Goal: Task Accomplishment & Management: Use online tool/utility

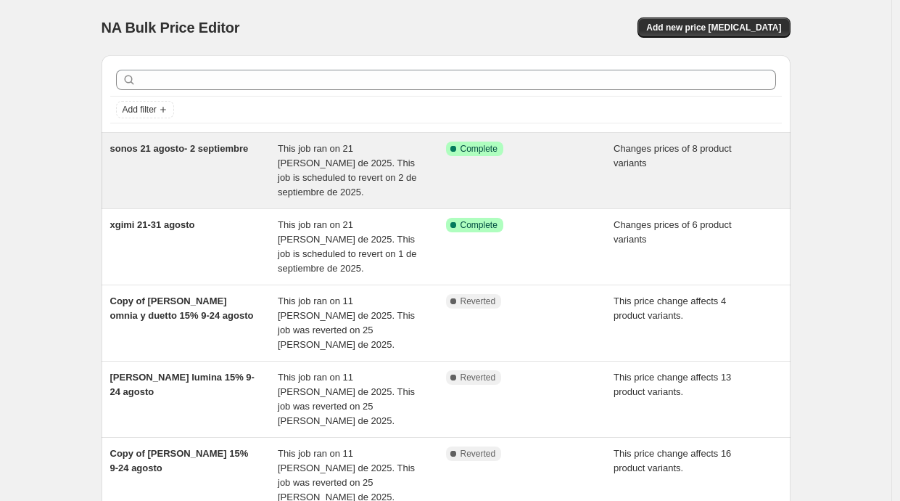
click at [238, 157] on div "sonos 21 agosto- 2 septiembre" at bounding box center [194, 170] width 168 height 58
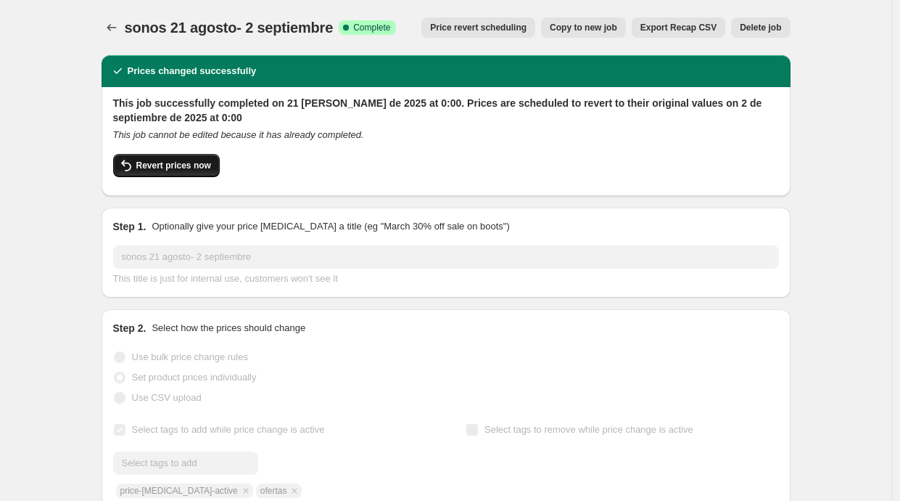
click at [211, 168] on span "Revert prices now" at bounding box center [173, 166] width 75 height 12
checkbox input "false"
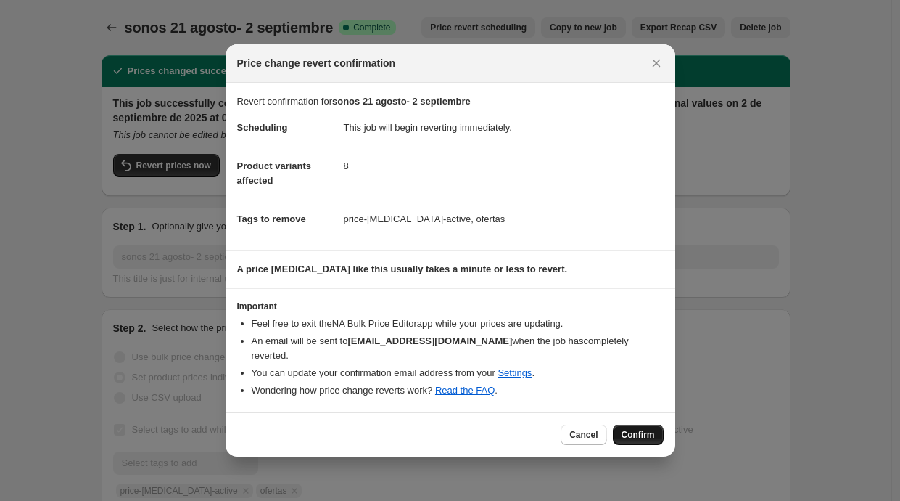
click at [633, 430] on span "Confirm" at bounding box center [638, 435] width 33 height 12
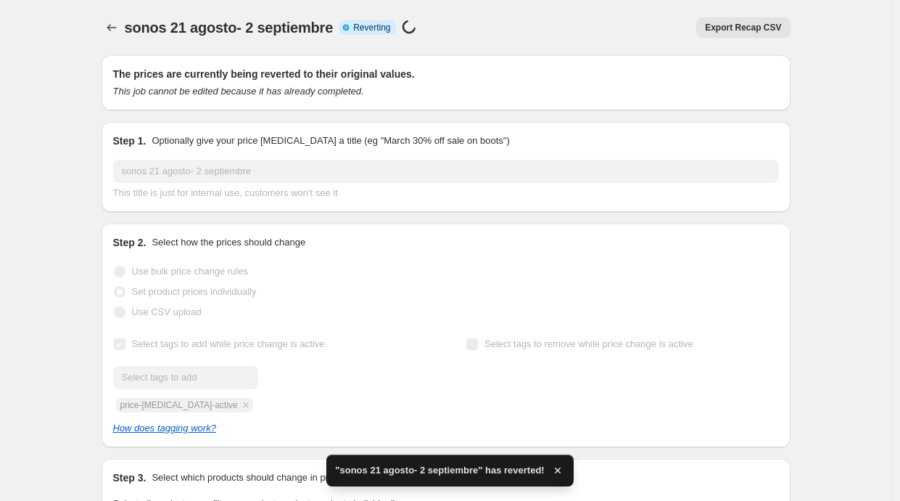
checkbox input "true"
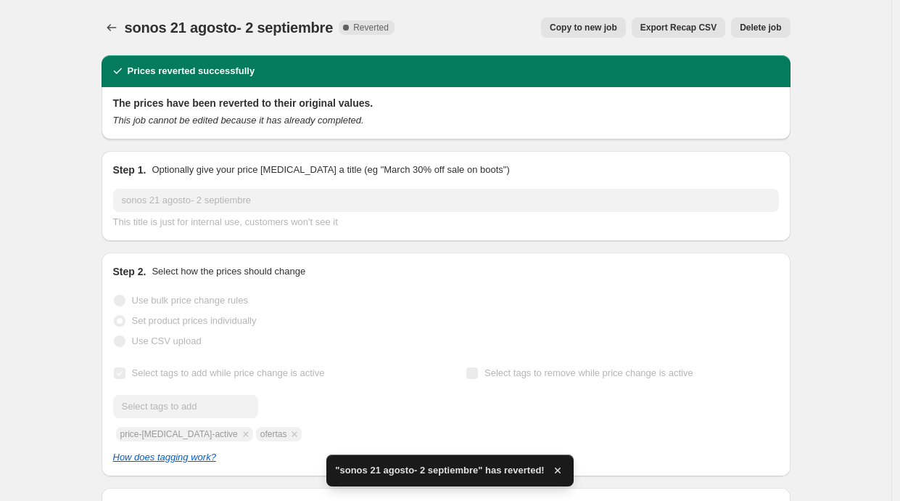
click at [580, 25] on span "Copy to new job" at bounding box center [583, 28] width 67 height 12
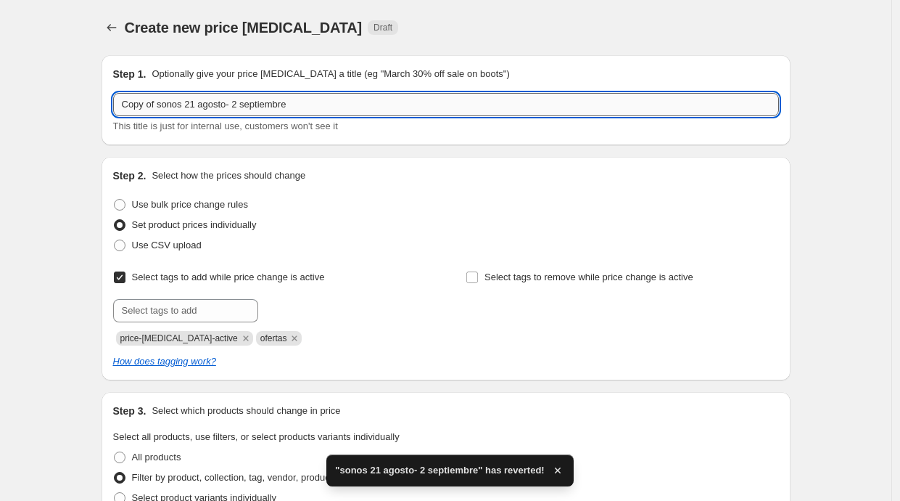
click at [247, 103] on input "Copy of sonos 21 agosto- 2 septiembre" at bounding box center [446, 104] width 666 height 23
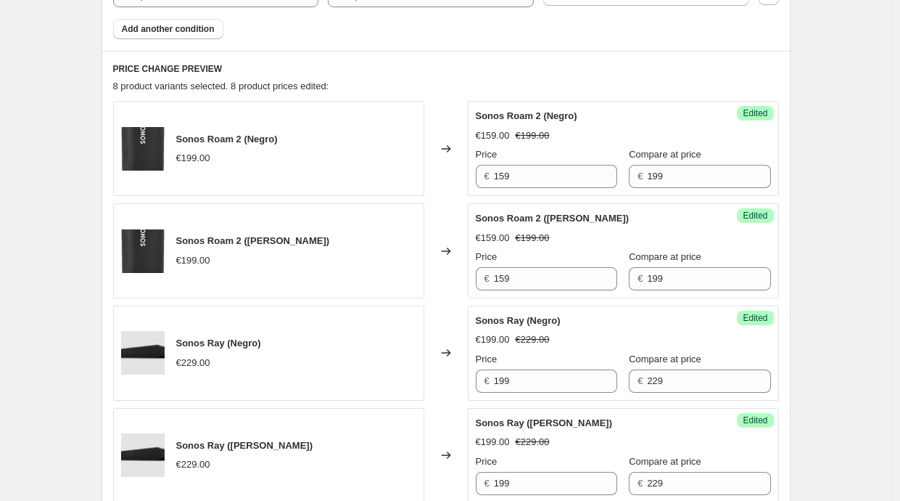
scroll to position [325, 0]
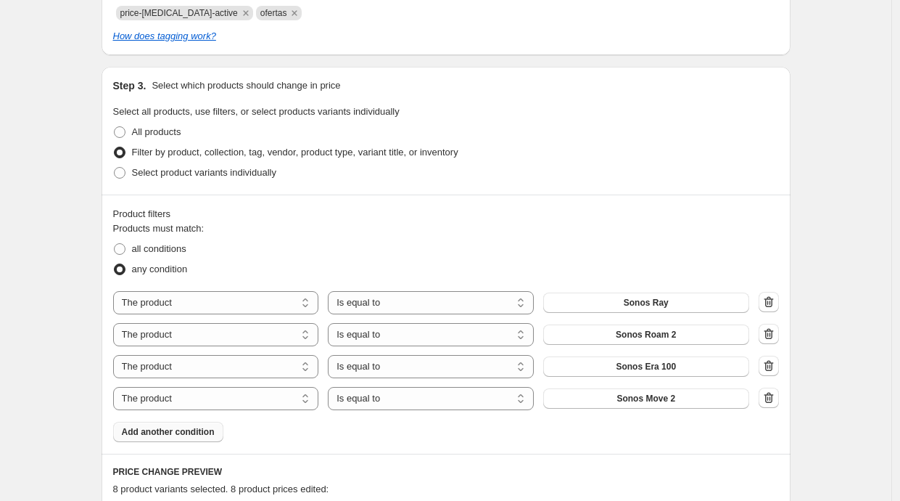
type input "Copy of sonos 21 agosto- 7 septiembre"
click at [202, 432] on span "Add another condition" at bounding box center [168, 432] width 93 height 12
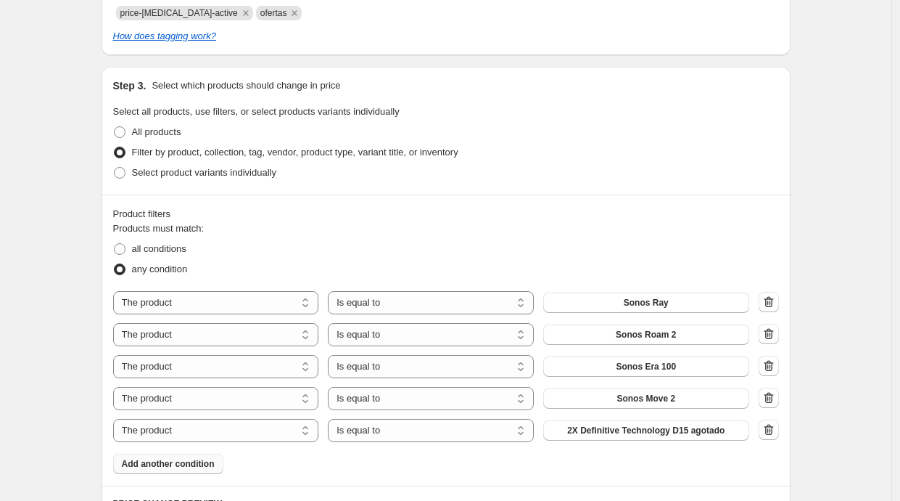
click at [169, 458] on span "Add another condition" at bounding box center [168, 464] width 93 height 12
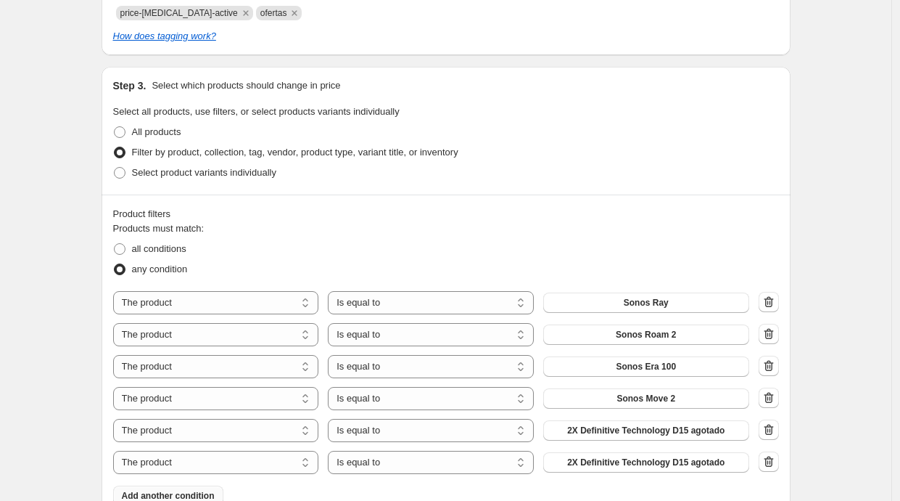
click at [180, 495] on span "Add another condition" at bounding box center [168, 496] width 93 height 12
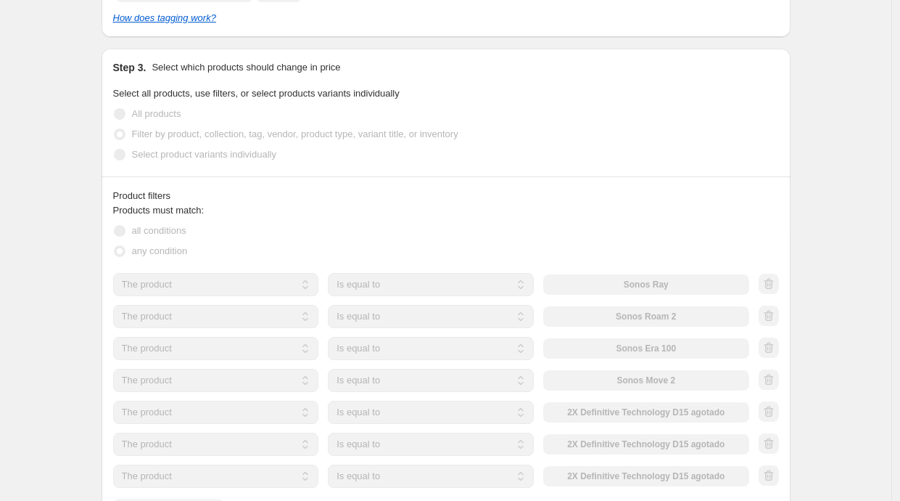
scroll to position [361, 0]
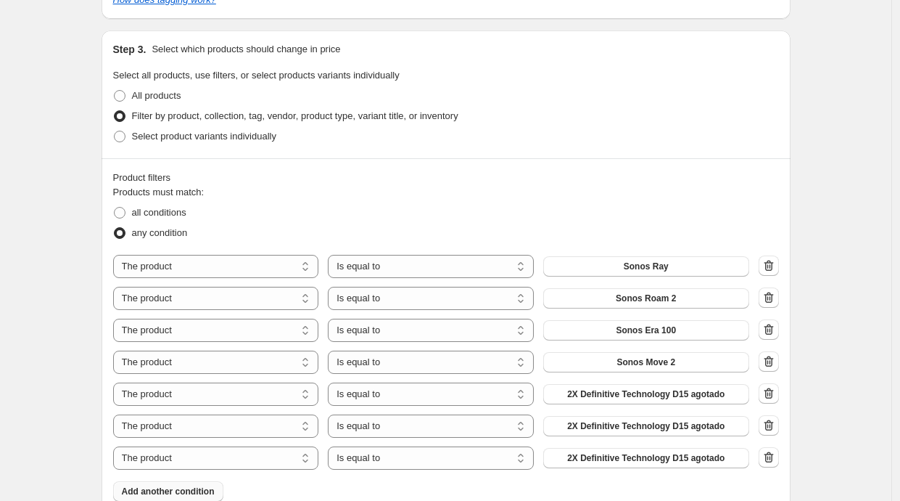
click at [184, 485] on span "Add another condition" at bounding box center [168, 491] width 93 height 12
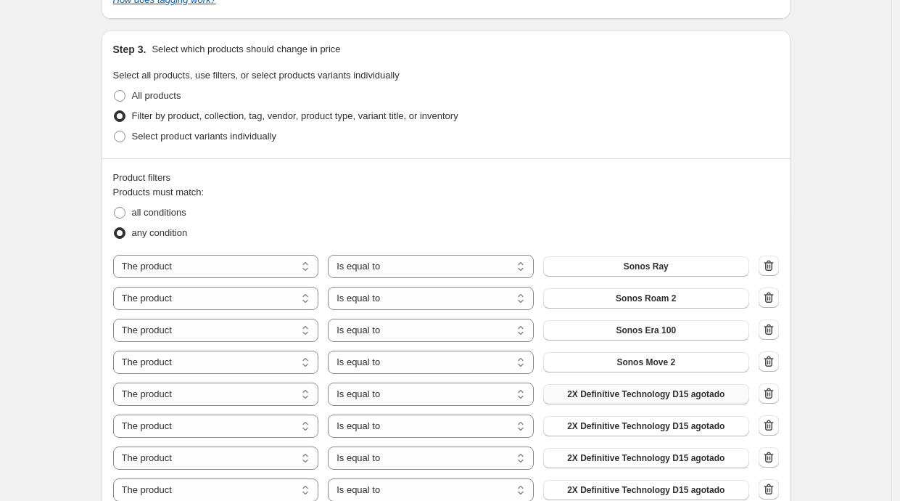
click at [607, 395] on span "2X Definitive Technology D15 agotado" at bounding box center [645, 394] width 157 height 12
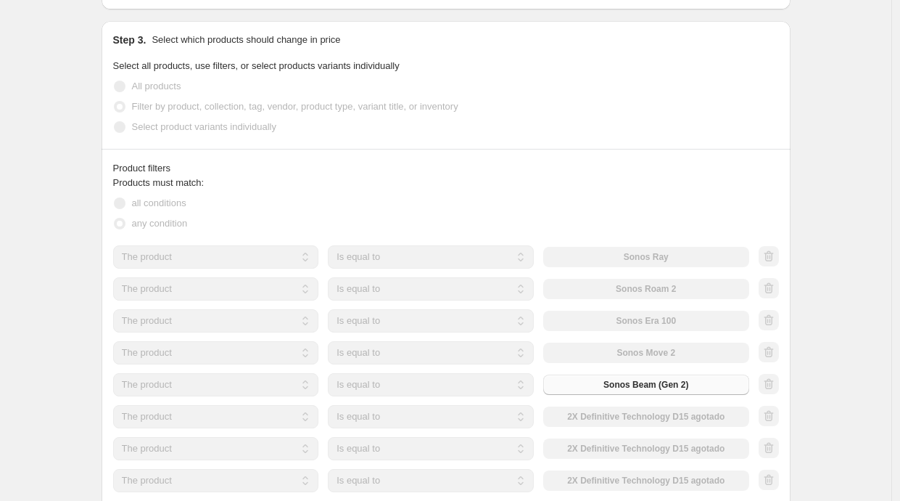
scroll to position [380, 0]
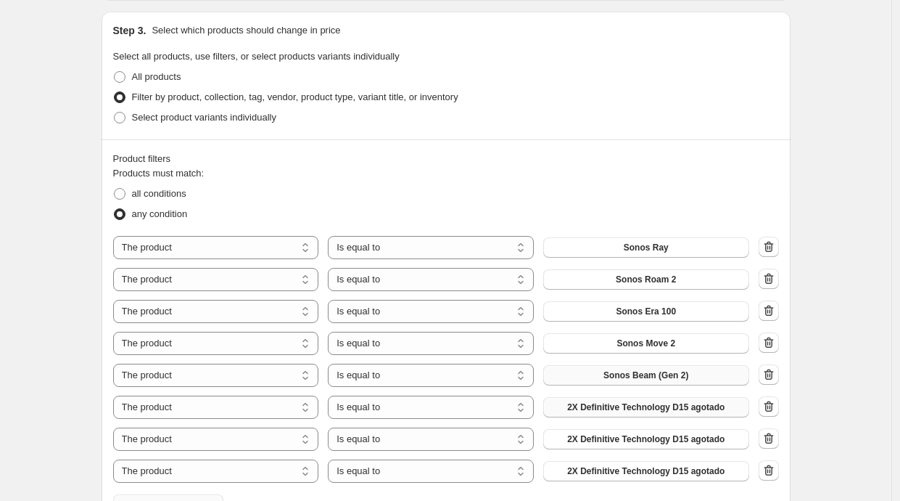
click at [628, 406] on span "2X Definitive Technology D15 agotado" at bounding box center [645, 407] width 157 height 12
click at [613, 437] on span "2X Definitive Technology D15 agotado" at bounding box center [645, 439] width 157 height 12
click at [630, 468] on span "2X Definitive Technology D15 agotado" at bounding box center [645, 471] width 157 height 12
click at [770, 476] on icon "button" at bounding box center [769, 470] width 15 height 15
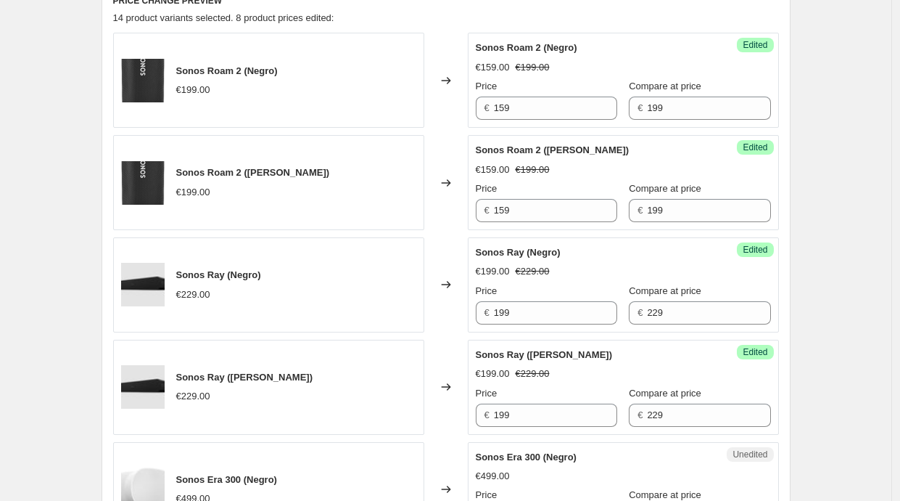
scroll to position [1133, 0]
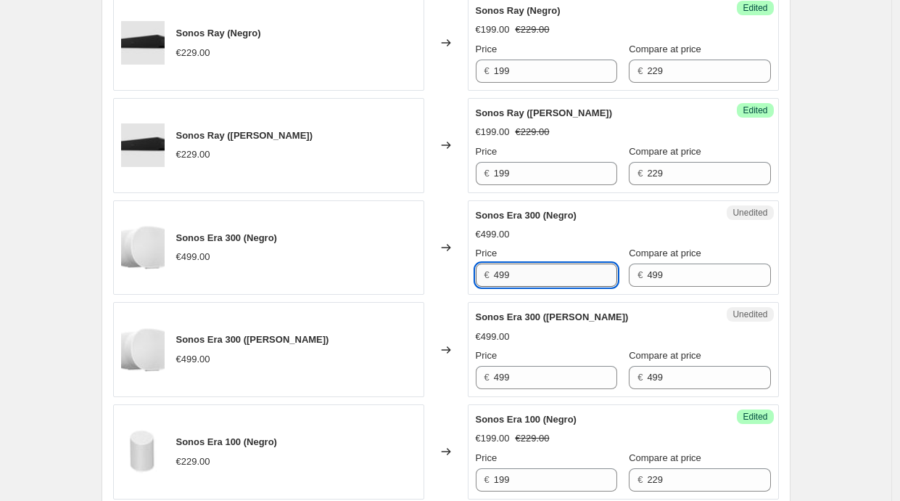
click at [577, 276] on input "499" at bounding box center [555, 274] width 123 height 23
type input "399"
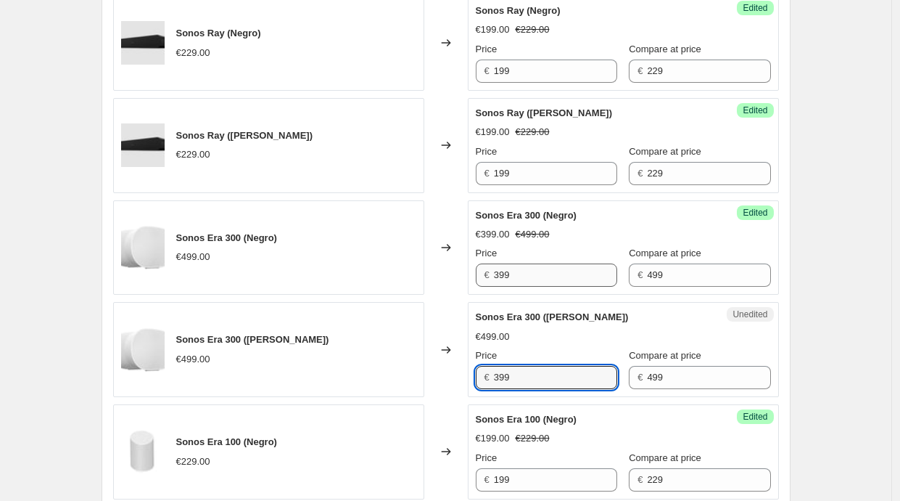
type input "399"
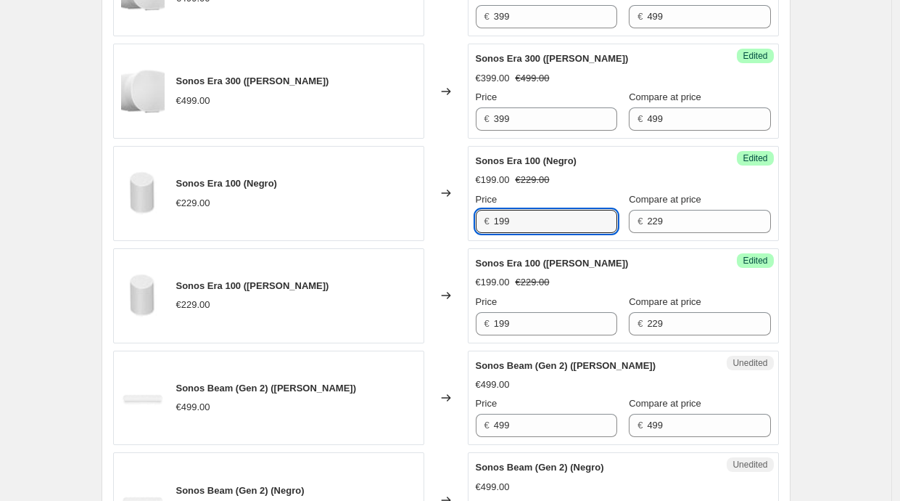
scroll to position [1401, 0]
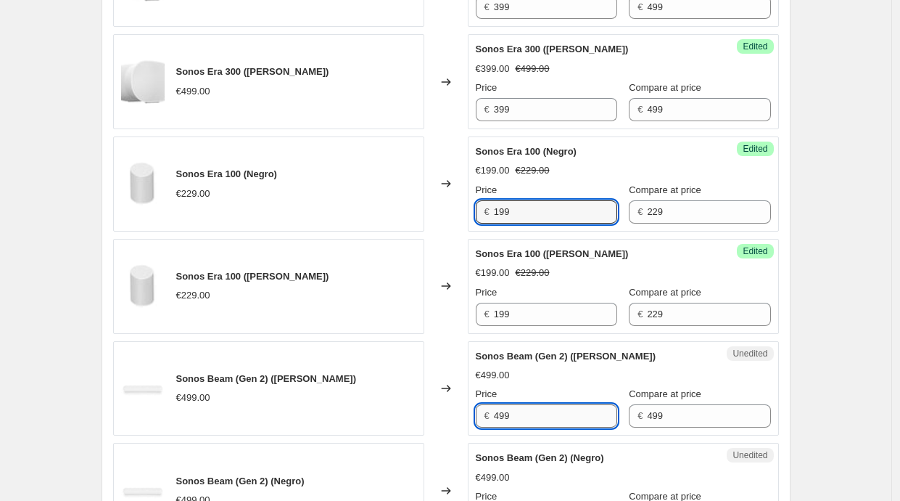
click at [525, 412] on input "499" at bounding box center [555, 415] width 123 height 23
click at [525, 411] on input "499" at bounding box center [555, 415] width 123 height 23
type input "369"
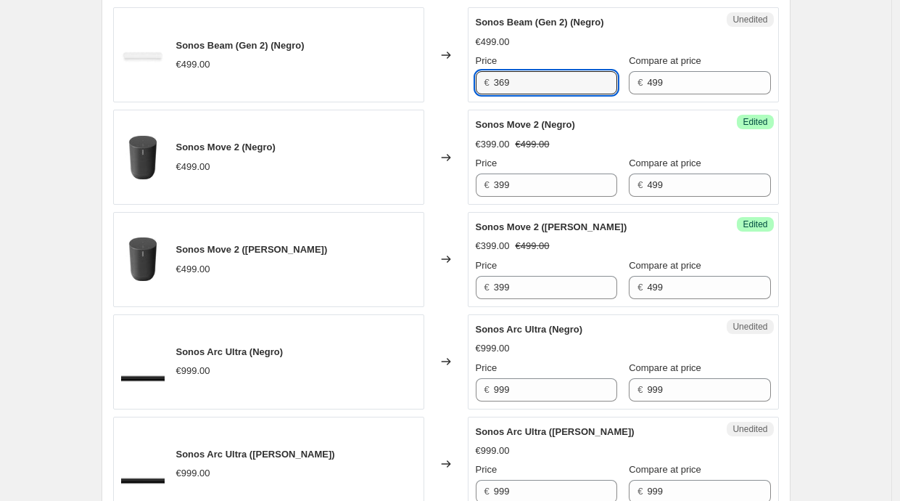
scroll to position [1865, 0]
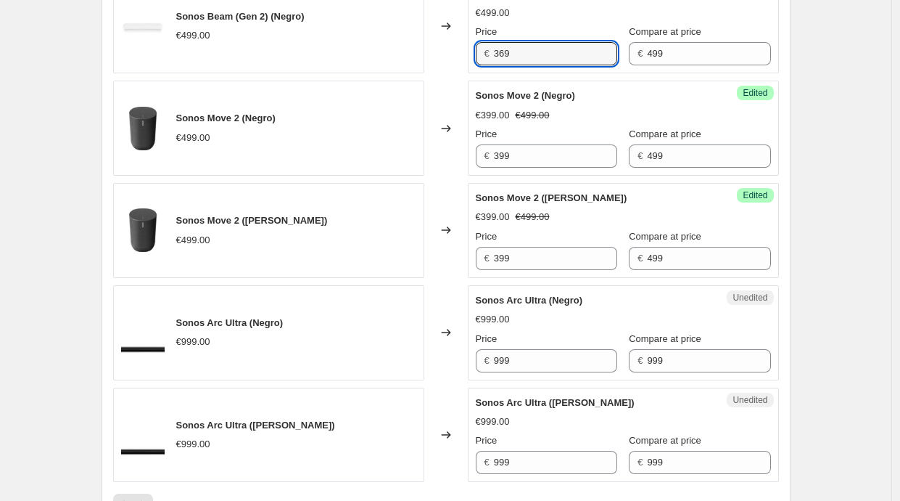
type input "369"
click at [545, 365] on input "999" at bounding box center [555, 360] width 123 height 23
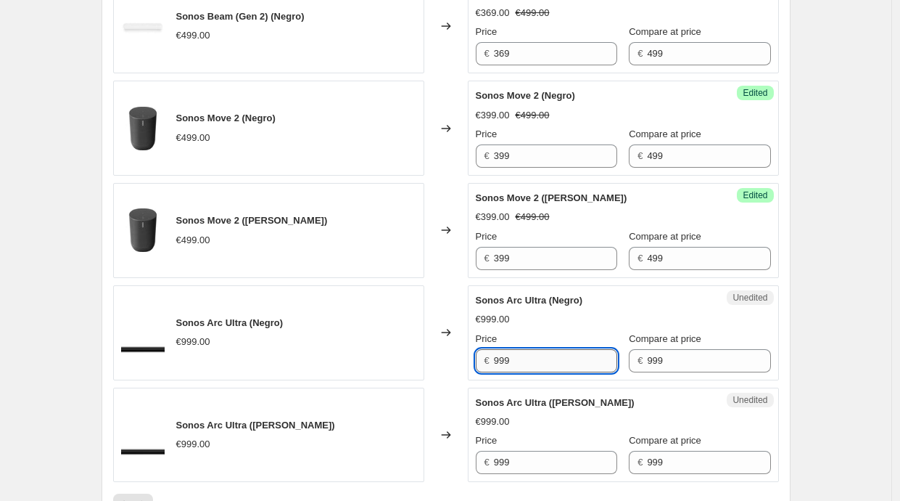
click at [545, 365] on input "999" at bounding box center [555, 360] width 123 height 23
type input "899"
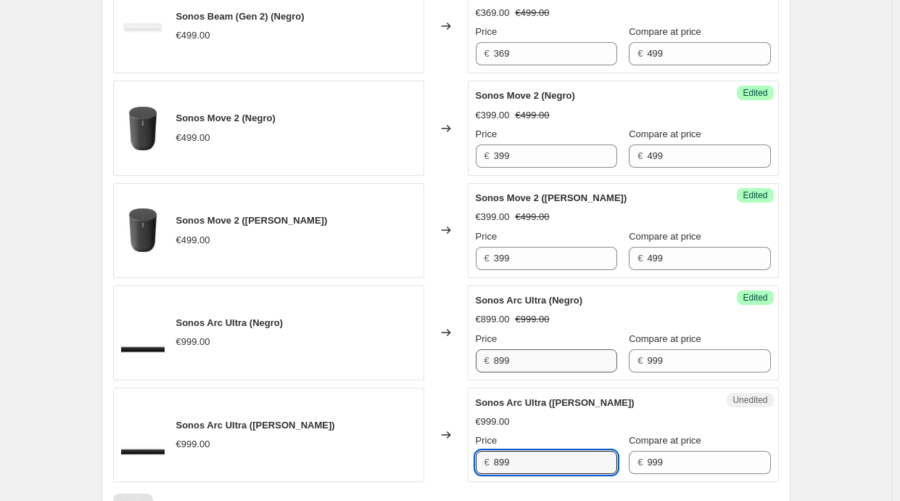
type input "899"
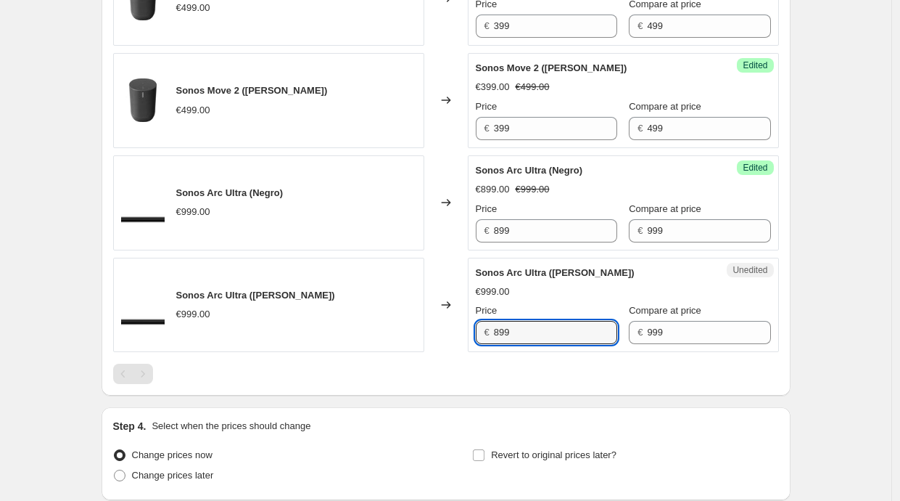
scroll to position [2086, 0]
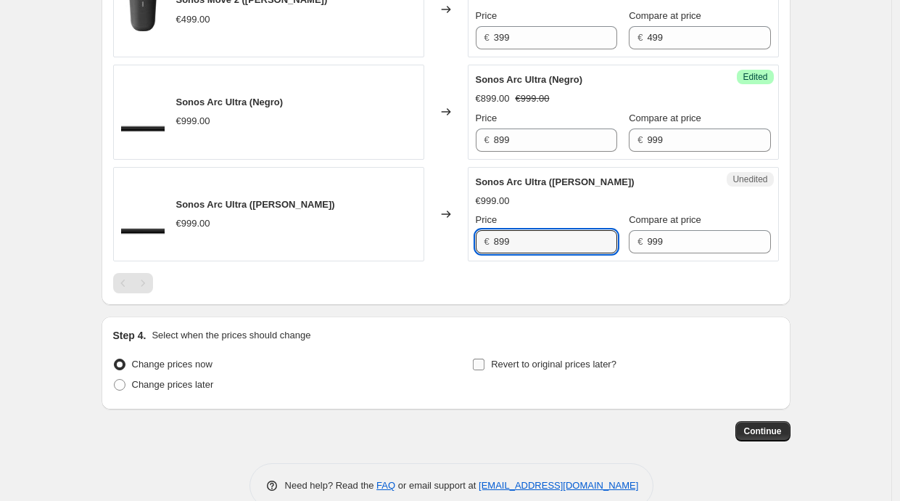
click at [502, 362] on span "Revert to original prices later?" at bounding box center [554, 363] width 126 height 11
click at [485, 362] on input "Revert to original prices later?" at bounding box center [479, 364] width 12 height 12
checkbox input "true"
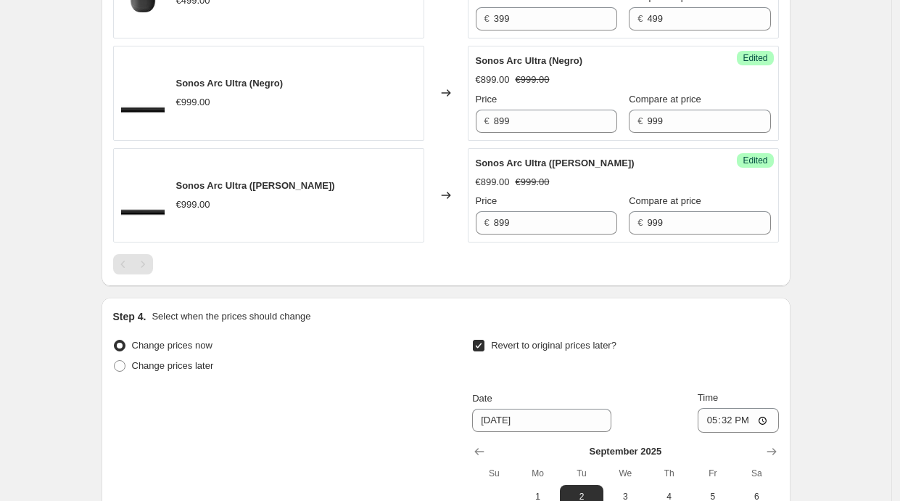
scroll to position [2302, 0]
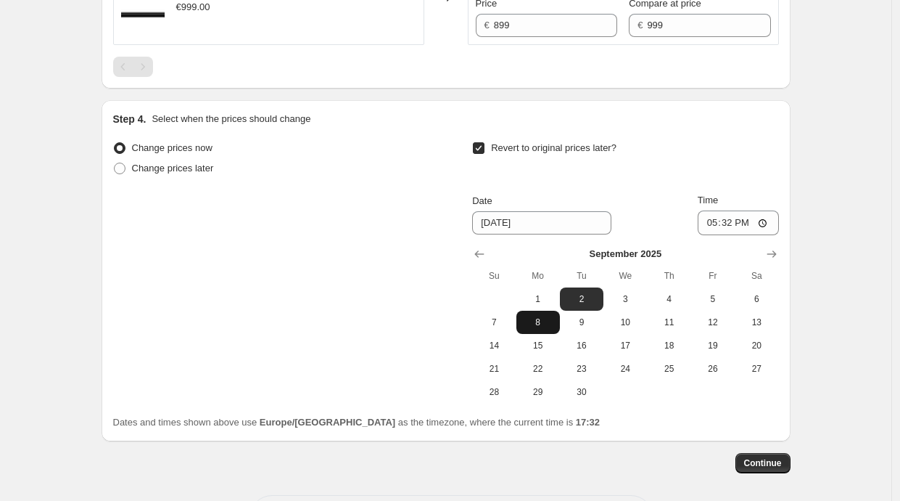
click at [535, 324] on span "8" at bounding box center [538, 322] width 32 height 12
type input "[DATE]"
click at [732, 216] on input "17:32" at bounding box center [738, 222] width 81 height 25
type input "00:00"
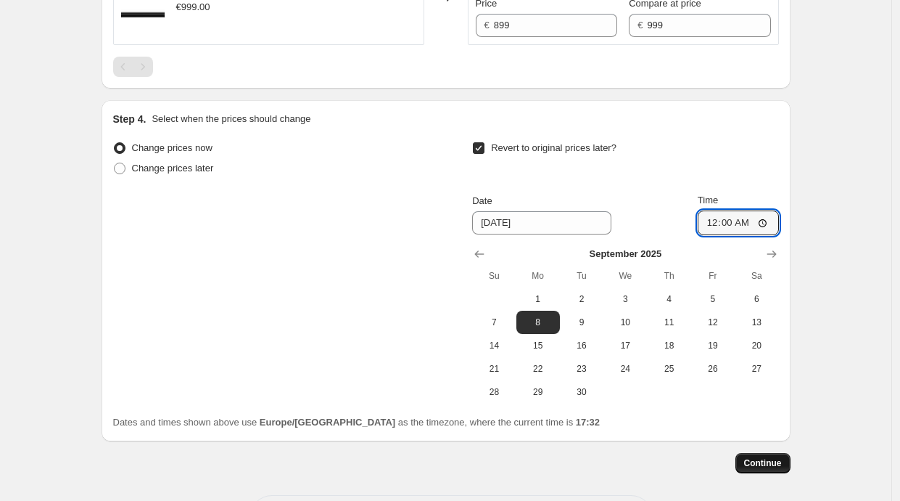
click at [780, 461] on span "Continue" at bounding box center [763, 463] width 38 height 12
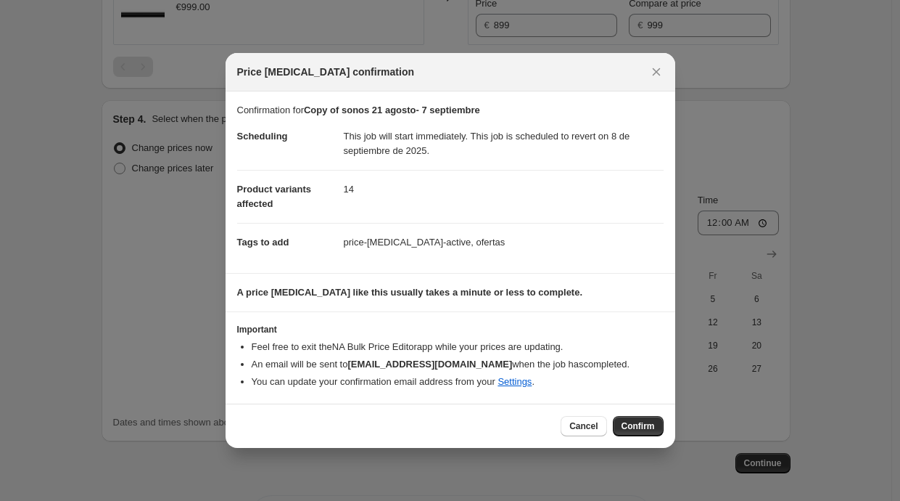
click at [620, 414] on div "Cancel Confirm" at bounding box center [451, 425] width 450 height 44
click at [625, 421] on span "Confirm" at bounding box center [638, 426] width 33 height 12
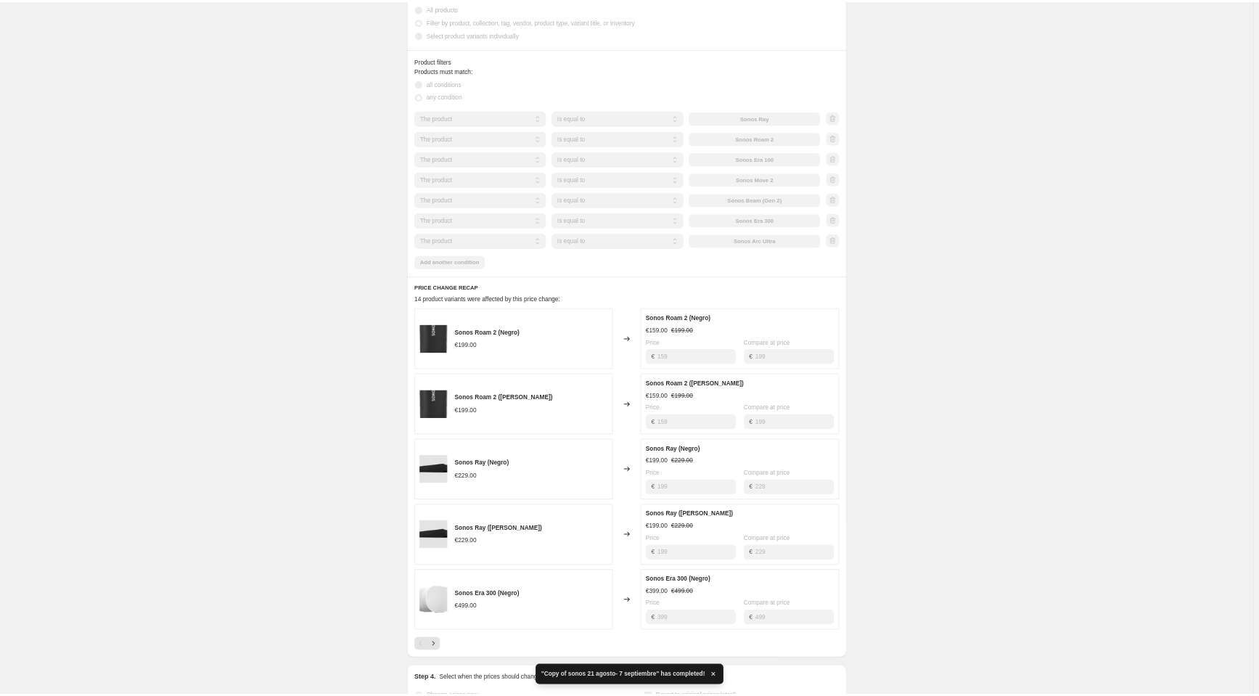
scroll to position [757, 0]
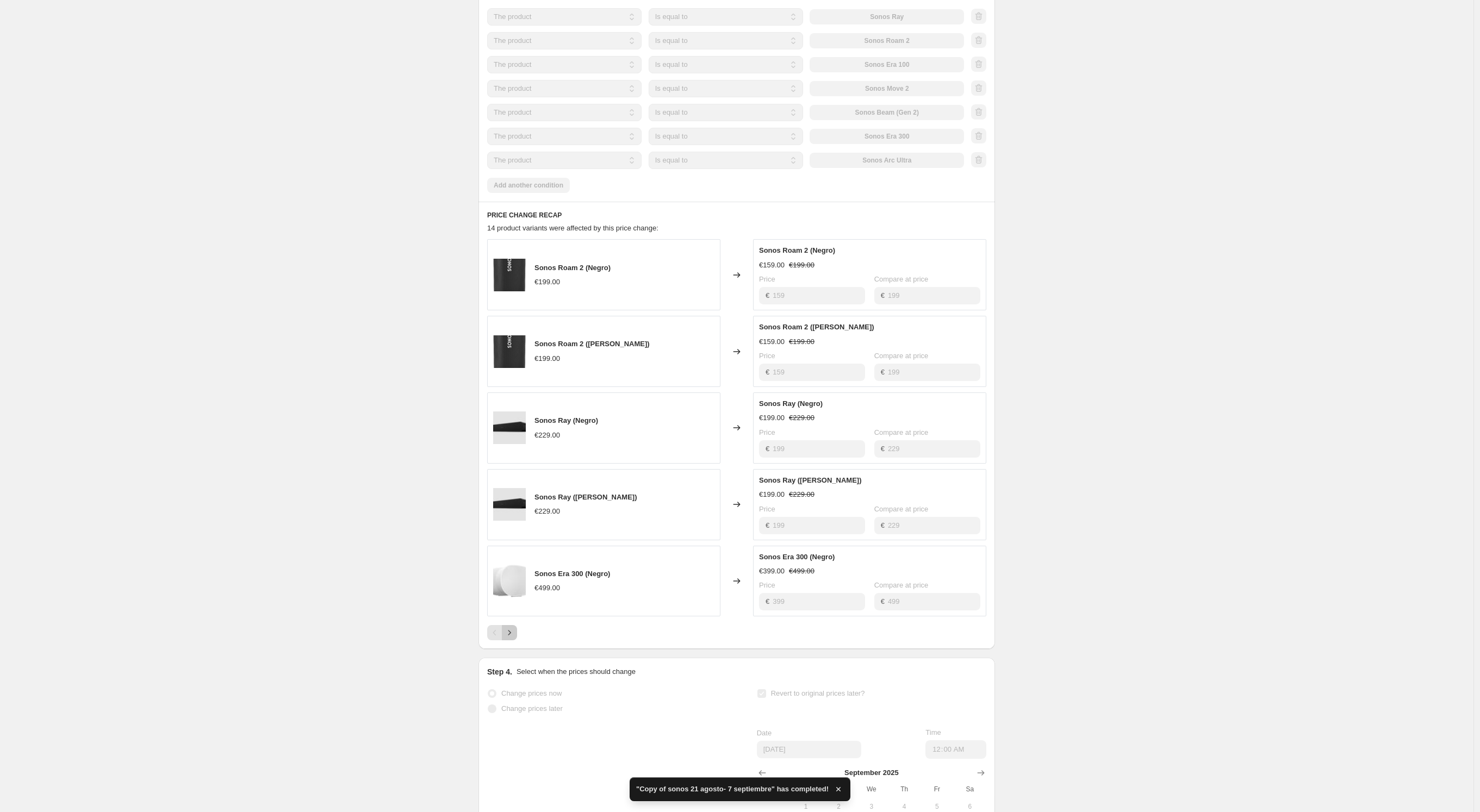
click at [515, 375] on icon "Next" at bounding box center [509, 632] width 11 height 11
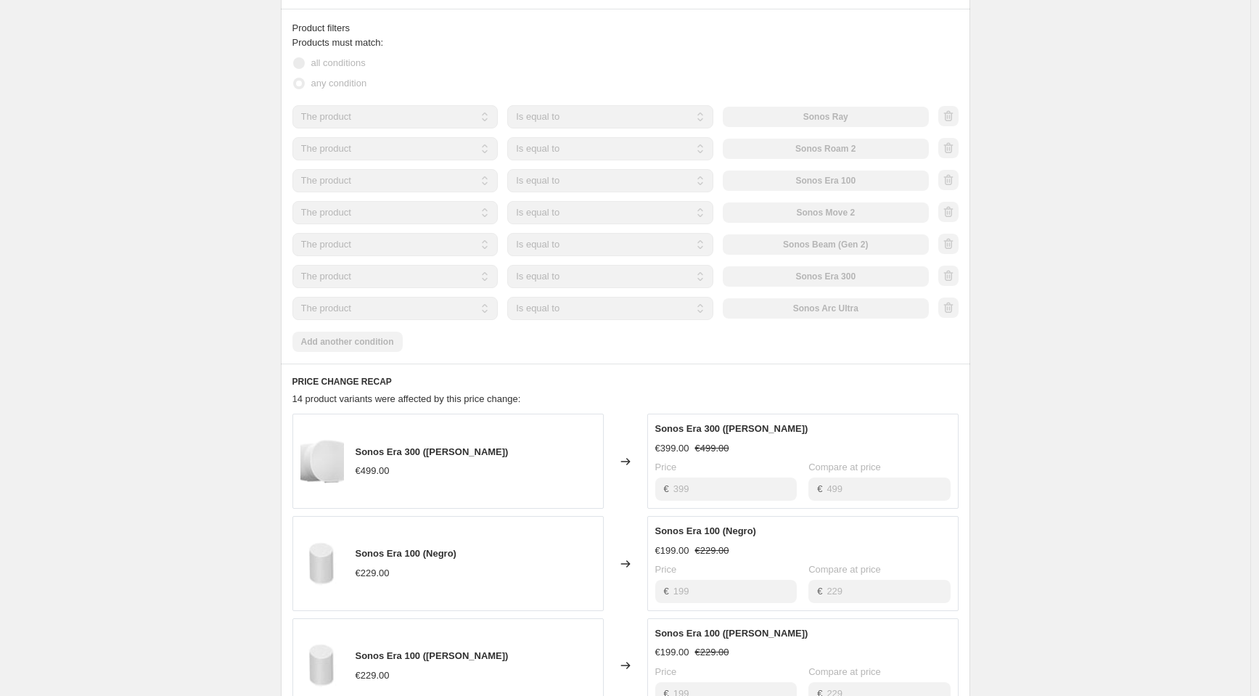
scroll to position [651, 0]
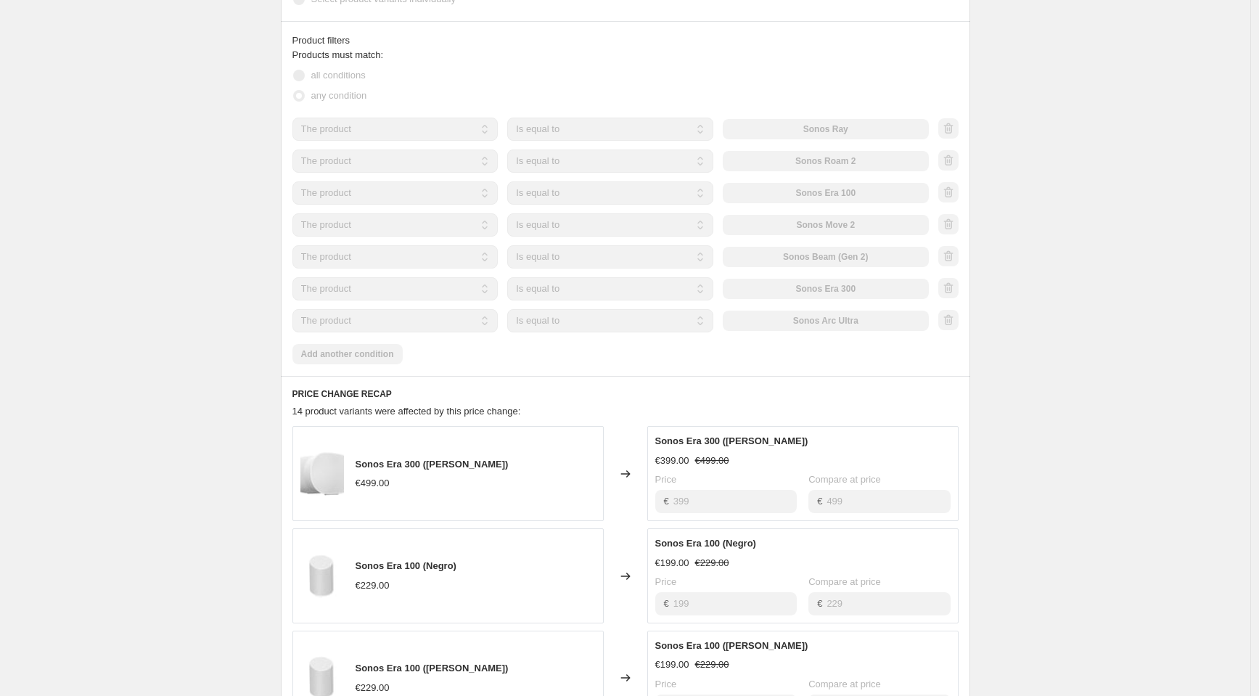
click at [748, 119] on div "The product The product's collection The product's tag The product's vendor The…" at bounding box center [610, 129] width 636 height 23
drag, startPoint x: 749, startPoint y: 120, endPoint x: 886, endPoint y: 147, distance: 139.7
click at [886, 147] on div "The product The product's collection The product's tag The product's vendor The…" at bounding box center [625, 225] width 666 height 215
click at [805, 126] on div "The product The product's collection The product's tag The product's vendor The…" at bounding box center [610, 129] width 636 height 23
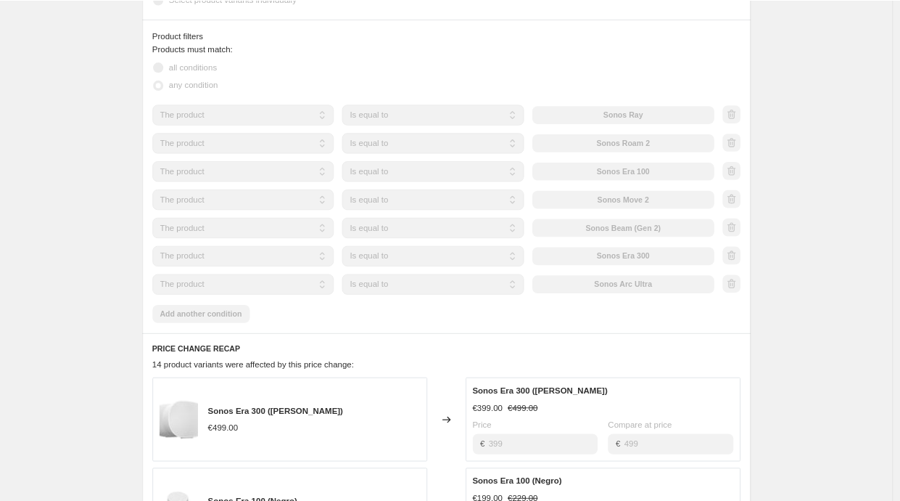
scroll to position [651, 0]
